Goal: Task Accomplishment & Management: Use online tool/utility

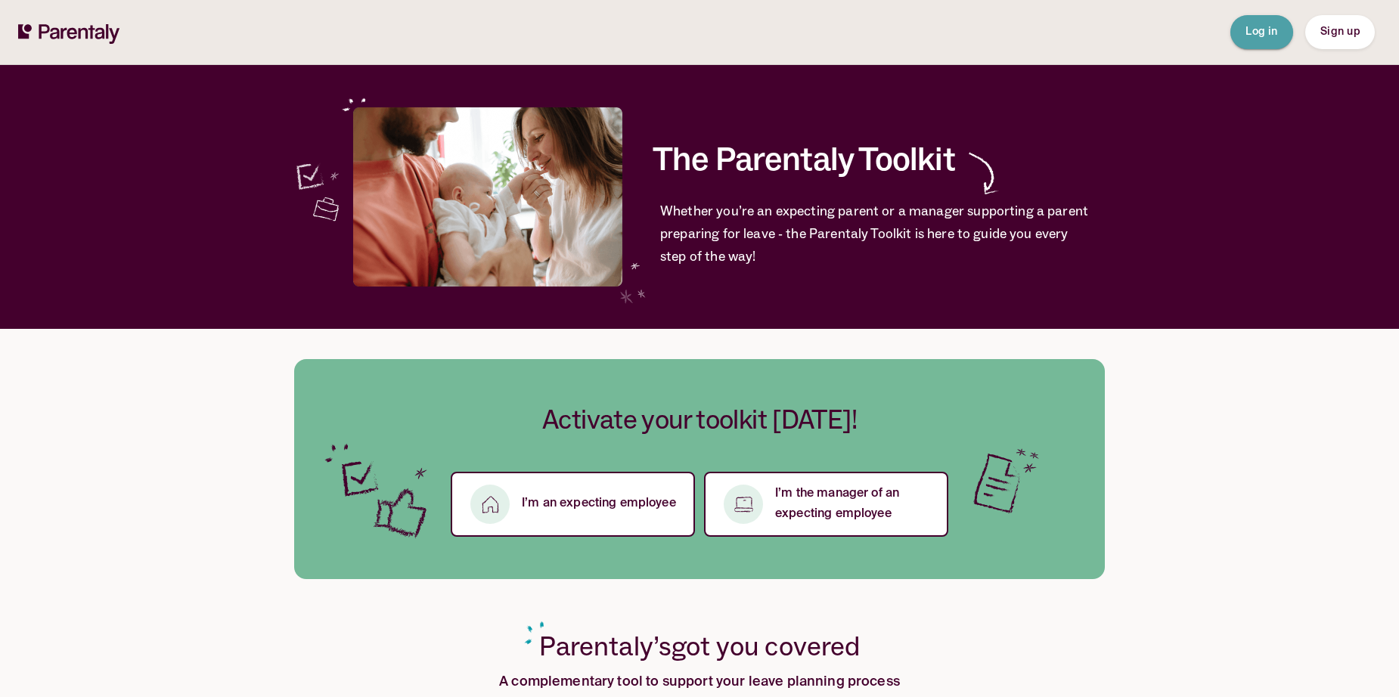
click at [1269, 35] on span "Log in" at bounding box center [1261, 31] width 33 height 11
